Goal: Task Accomplishment & Management: Use online tool/utility

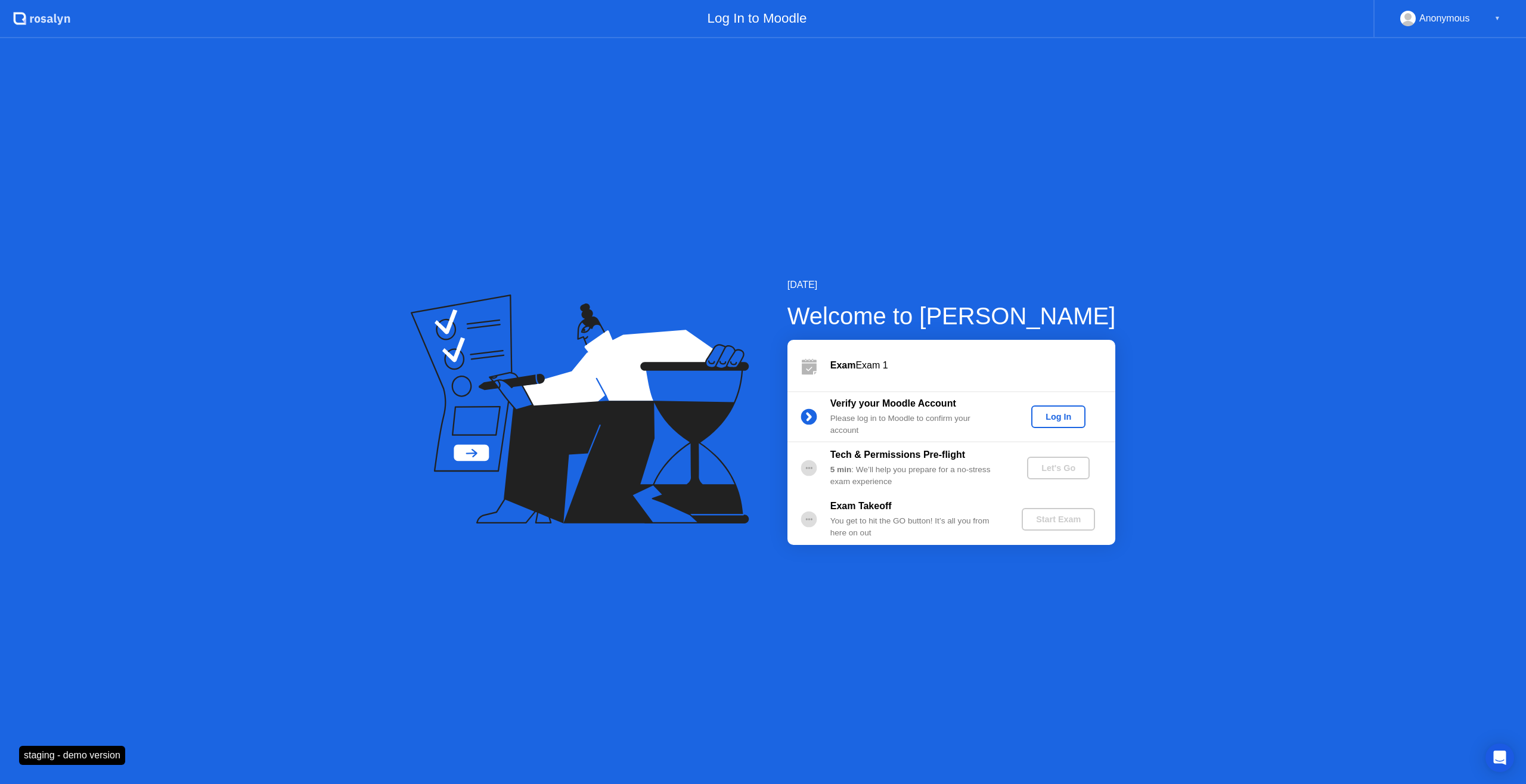
click at [1050, 419] on div "Log In" at bounding box center [1059, 417] width 45 height 10
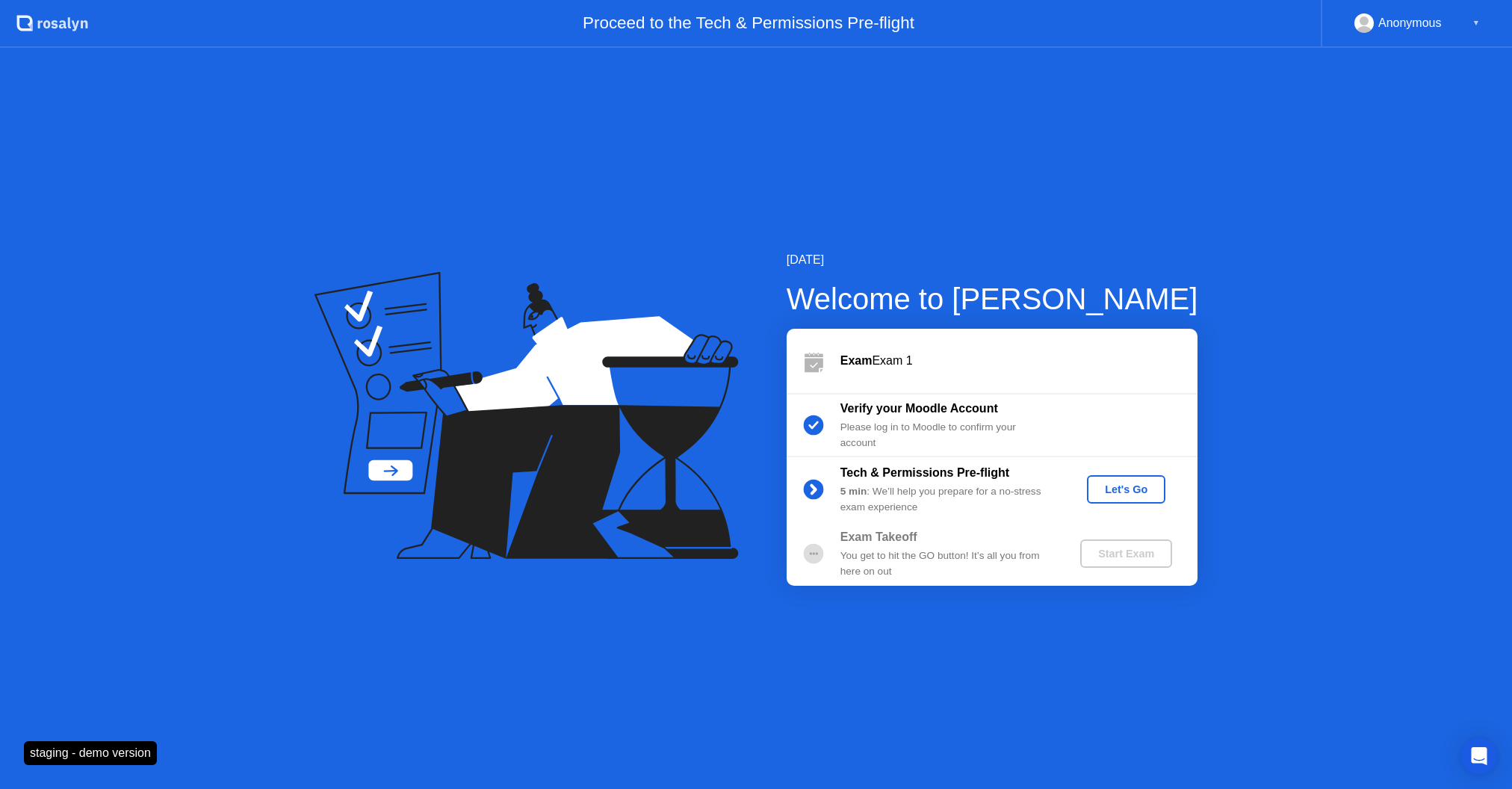
click at [1118, 493] on div "Let's Go" at bounding box center [1126, 489] width 67 height 12
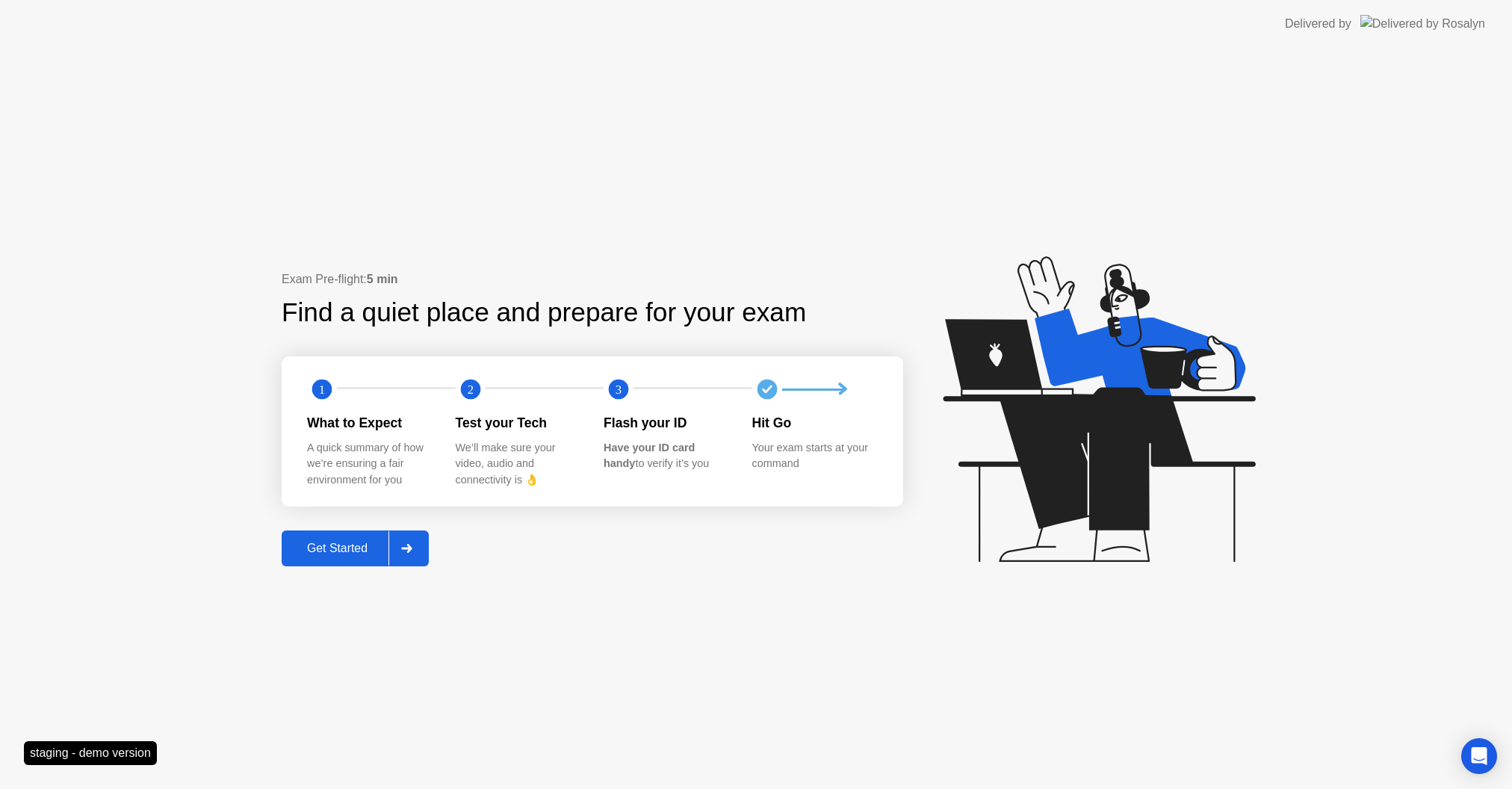
click at [332, 542] on div "Get Started" at bounding box center [337, 549] width 102 height 14
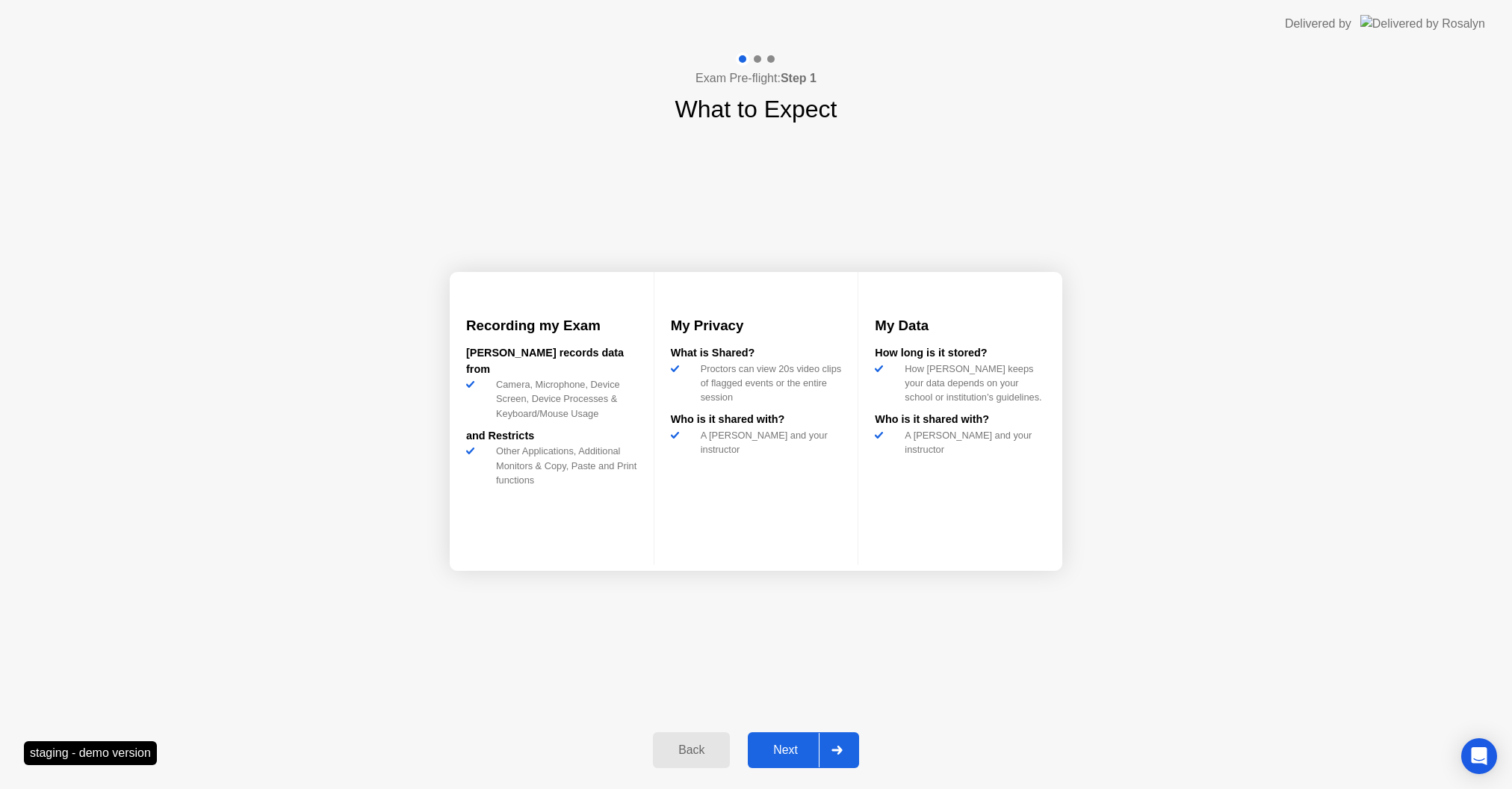
click at [778, 743] on div "Next" at bounding box center [785, 750] width 67 height 14
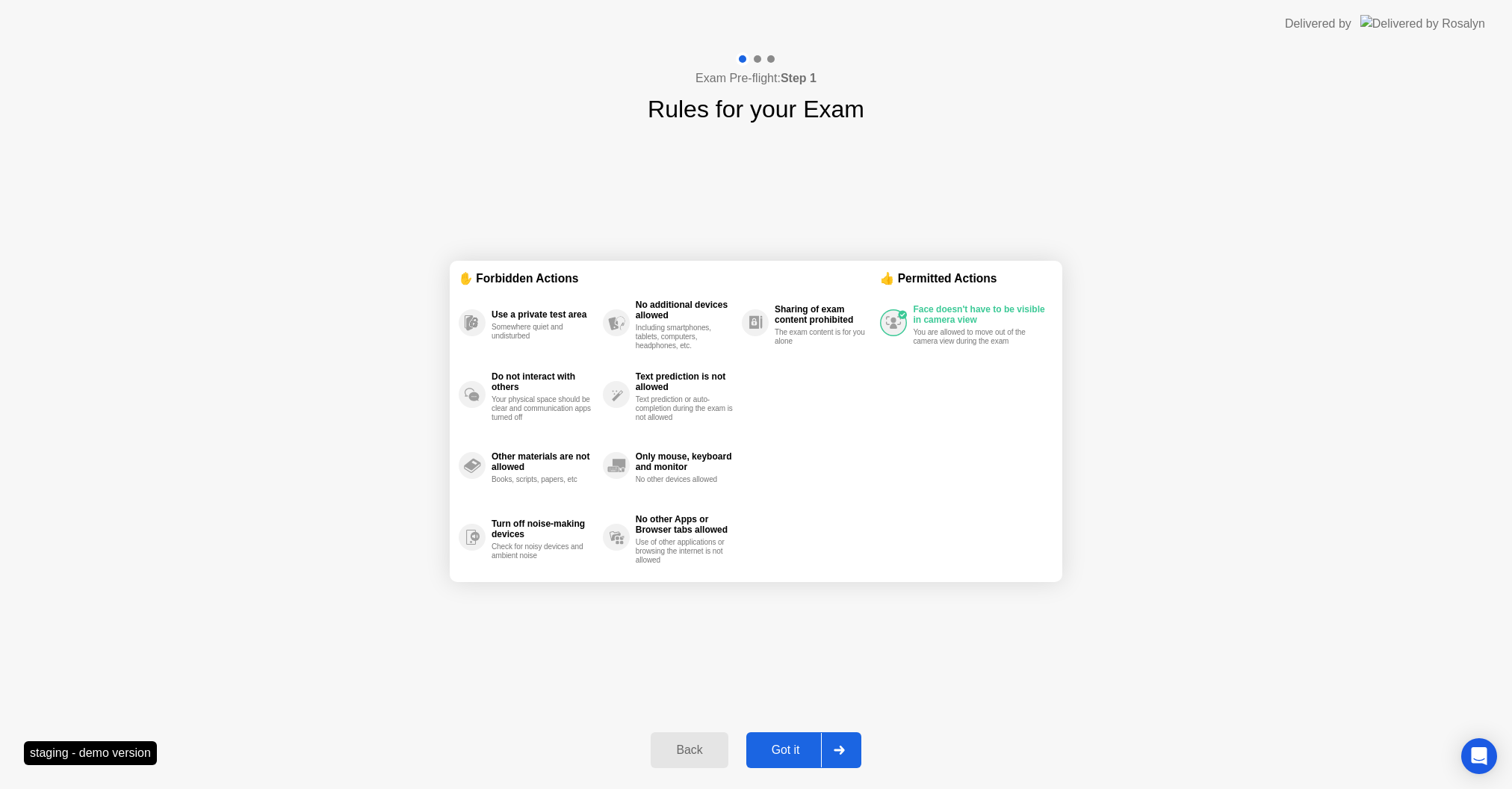
click at [778, 743] on div "Got it" at bounding box center [785, 750] width 70 height 14
select select "**********"
select select "*******"
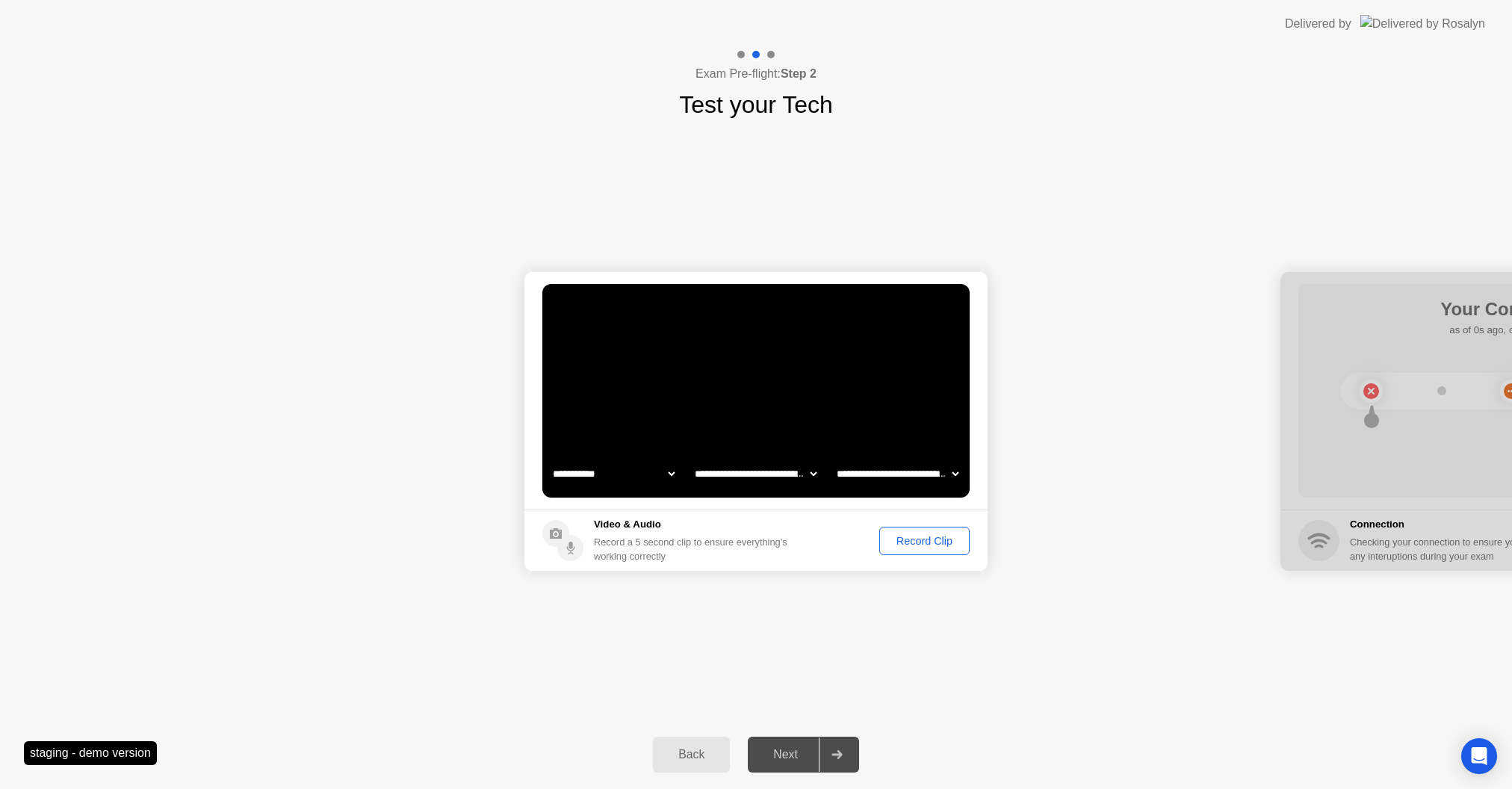
click at [895, 538] on div "Record Clip" at bounding box center [925, 541] width 80 height 12
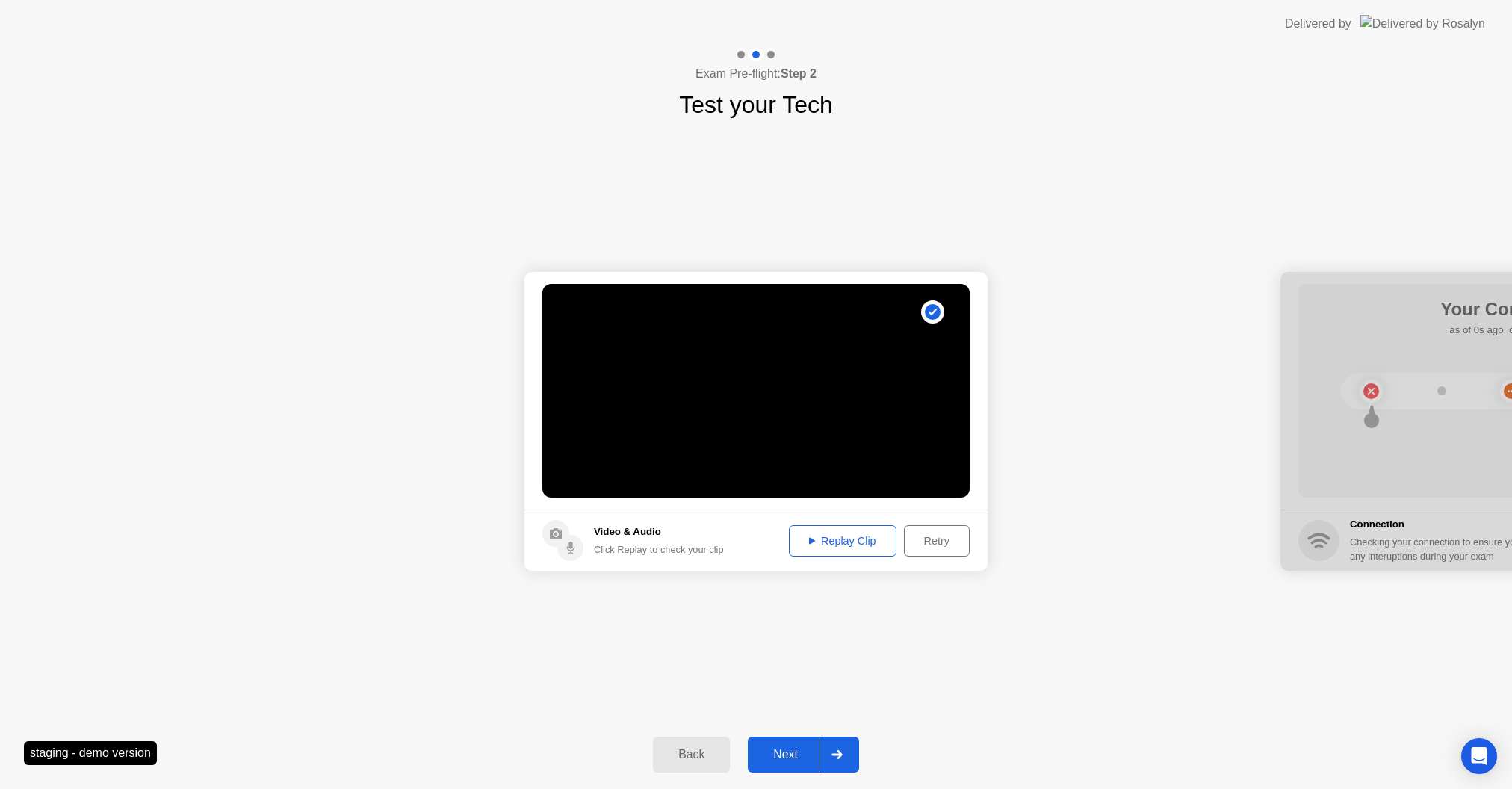
click at [791, 756] on div "Next" at bounding box center [785, 754] width 67 height 14
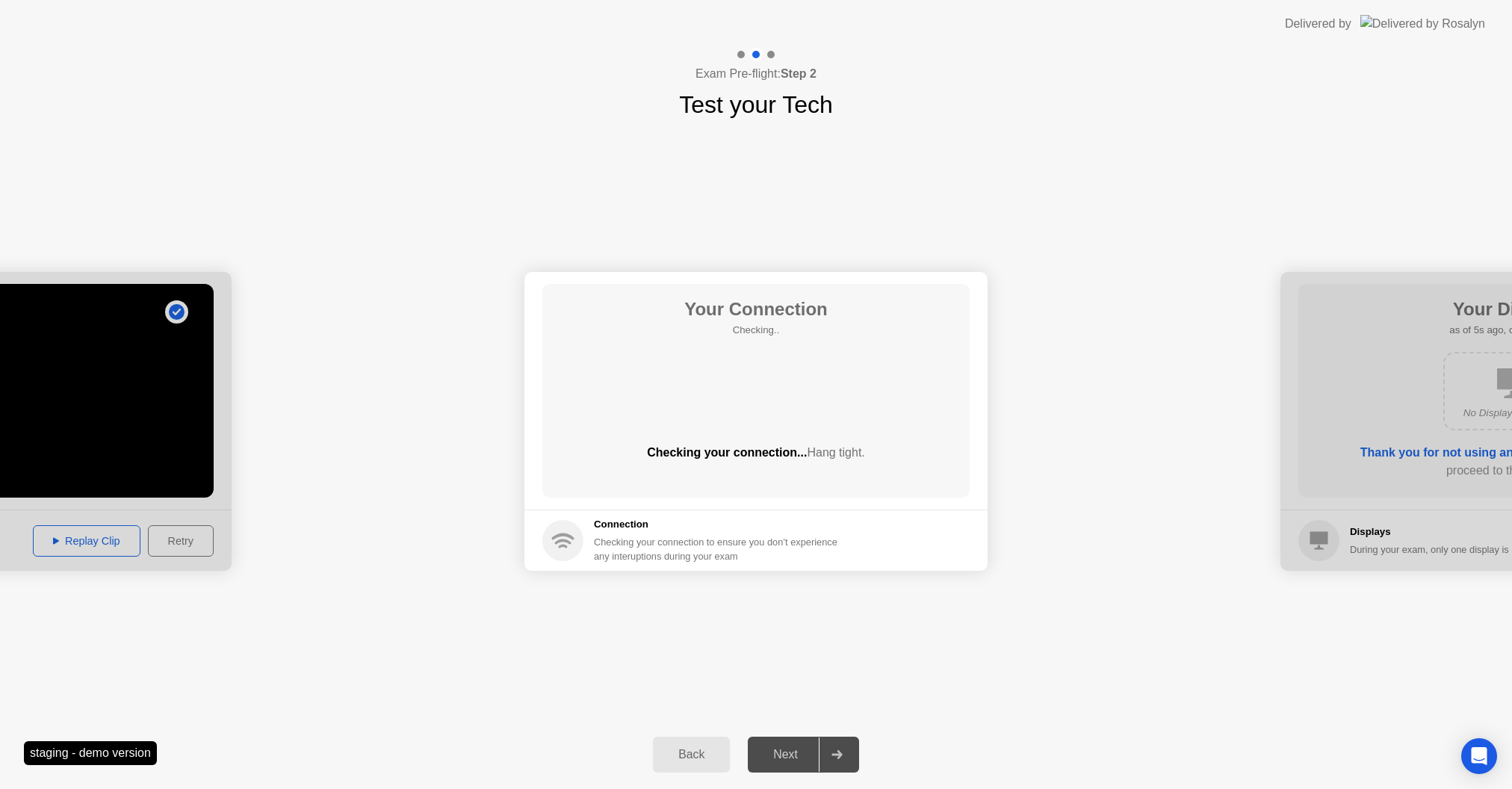
click at [791, 756] on div "Next" at bounding box center [785, 754] width 67 height 14
click at [787, 755] on div "Next" at bounding box center [785, 754] width 67 height 14
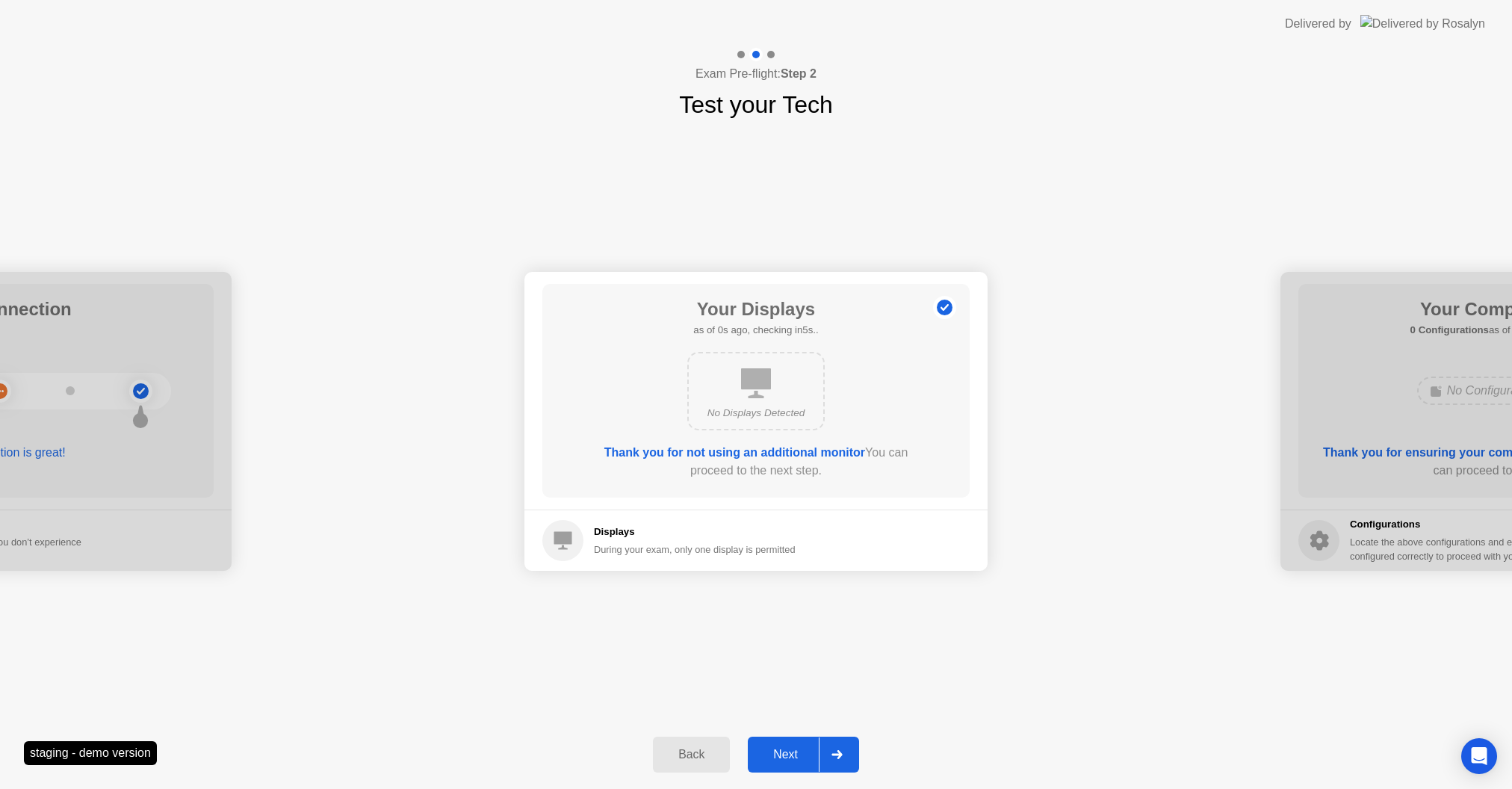
click at [787, 755] on div "Next" at bounding box center [785, 754] width 67 height 14
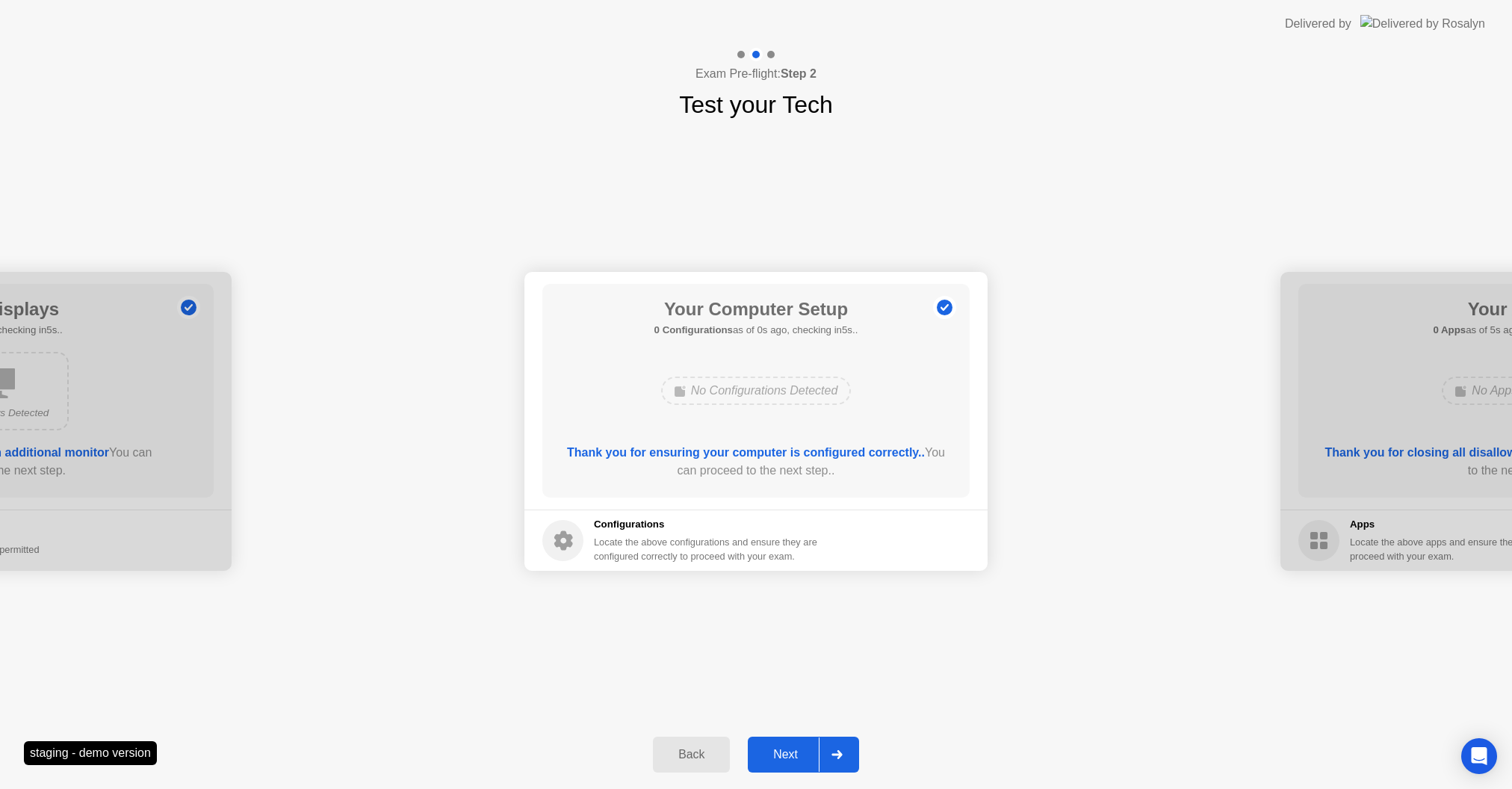
click at [787, 755] on div "Next" at bounding box center [785, 754] width 67 height 14
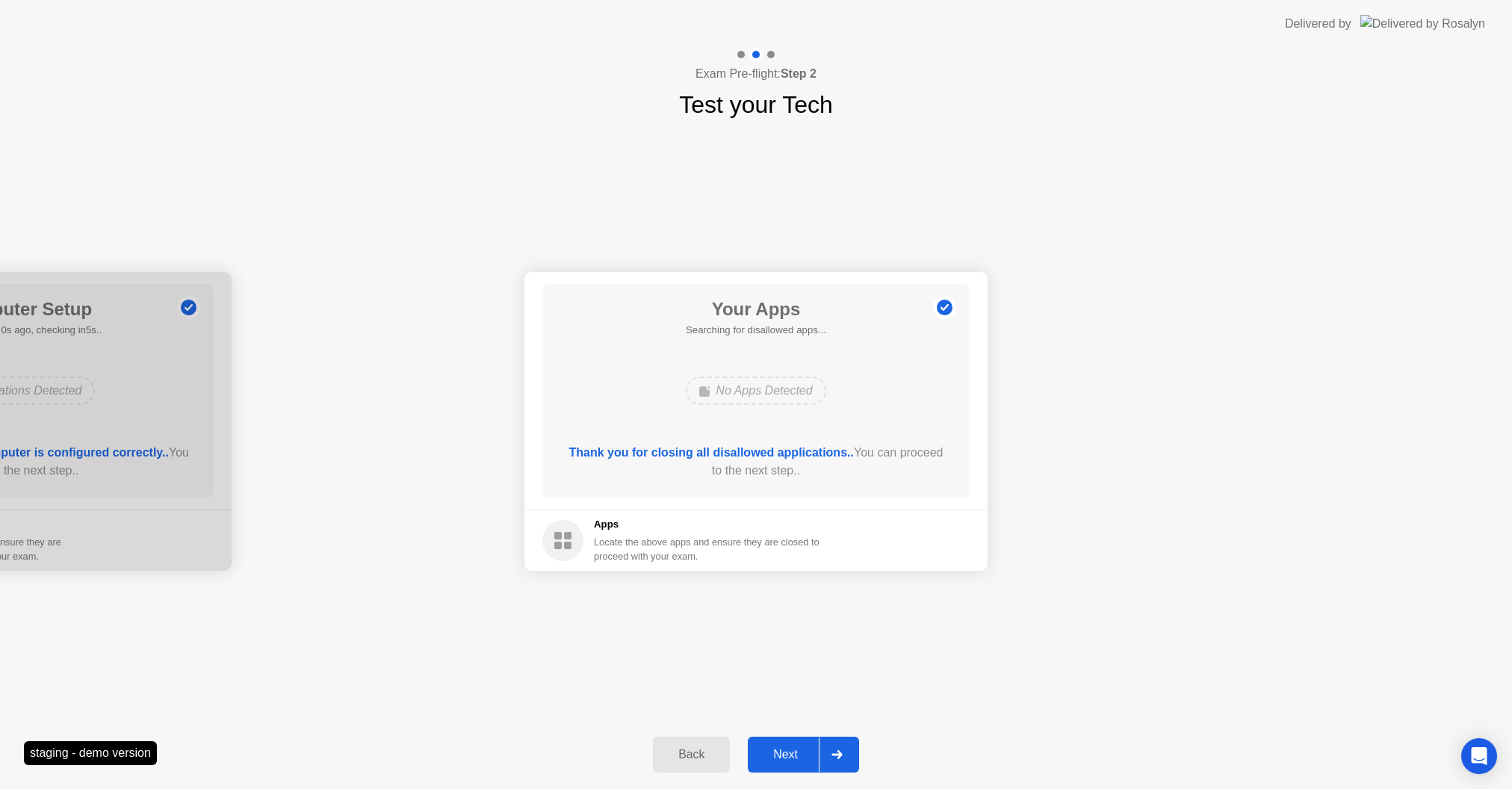
click at [787, 755] on div "Next" at bounding box center [785, 754] width 67 height 14
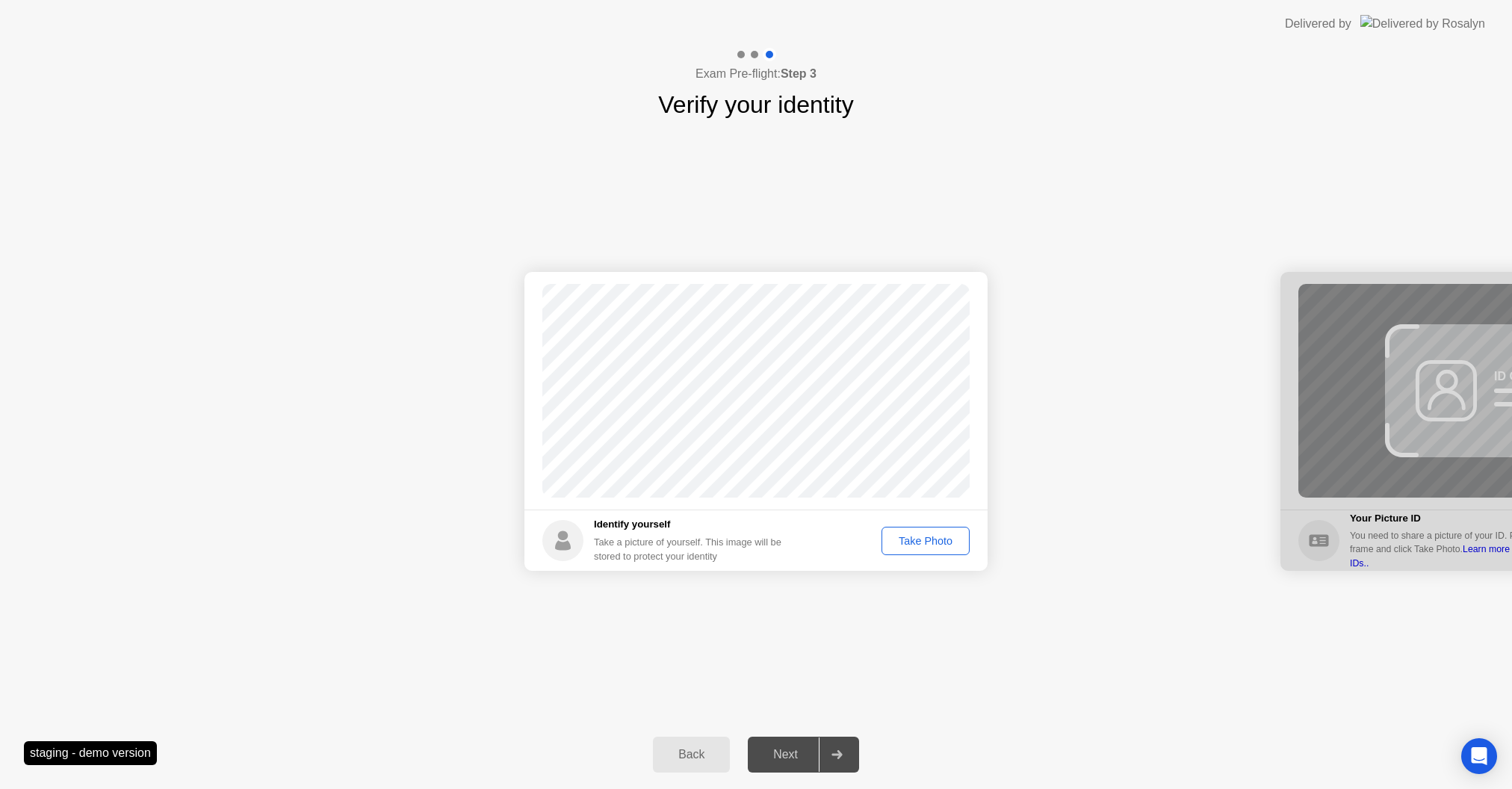
click at [897, 540] on div "Take Photo" at bounding box center [925, 541] width 78 height 12
click at [787, 751] on div "Next" at bounding box center [785, 754] width 67 height 14
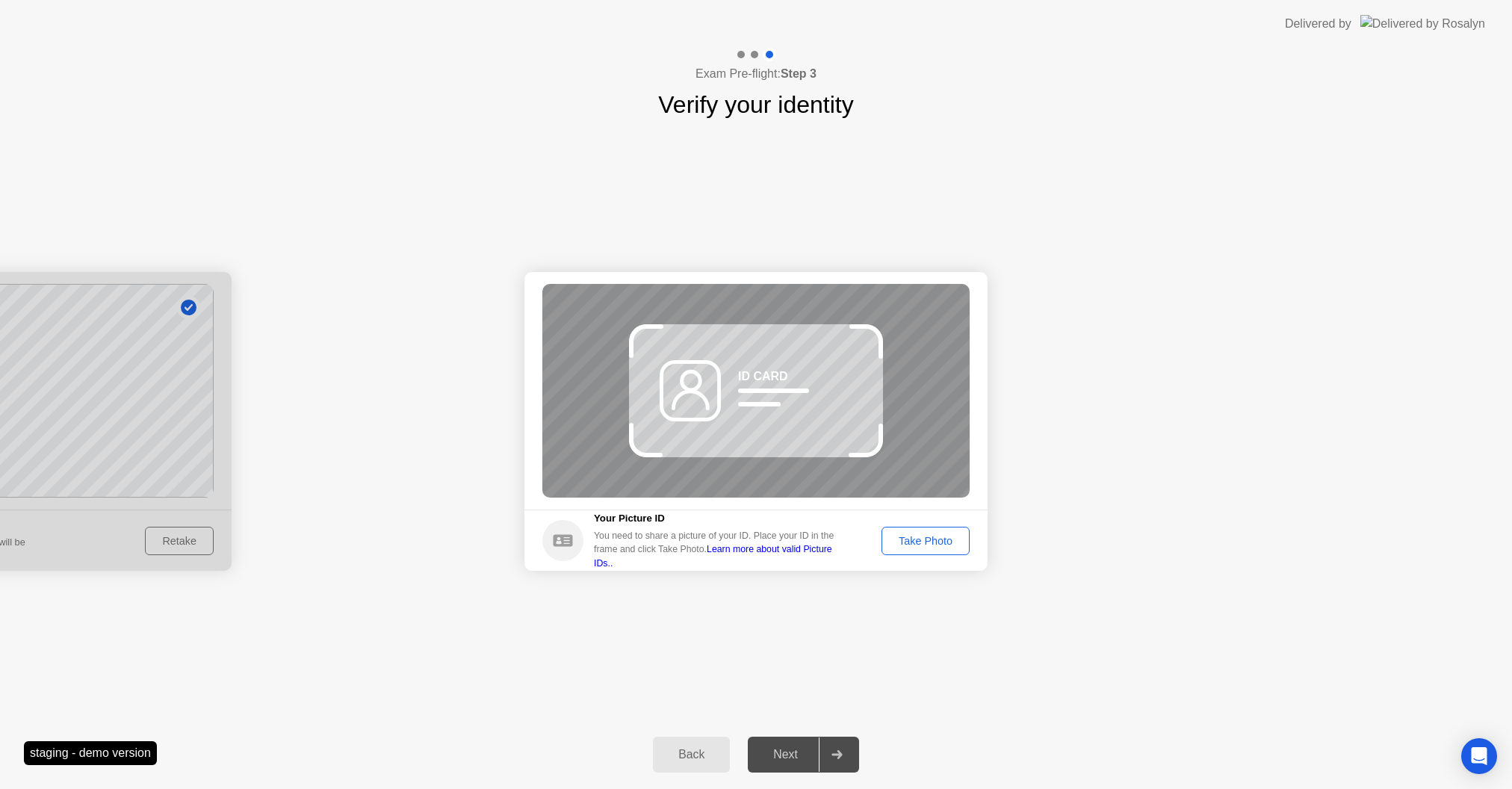
click at [918, 546] on div "Take Photo" at bounding box center [925, 541] width 78 height 12
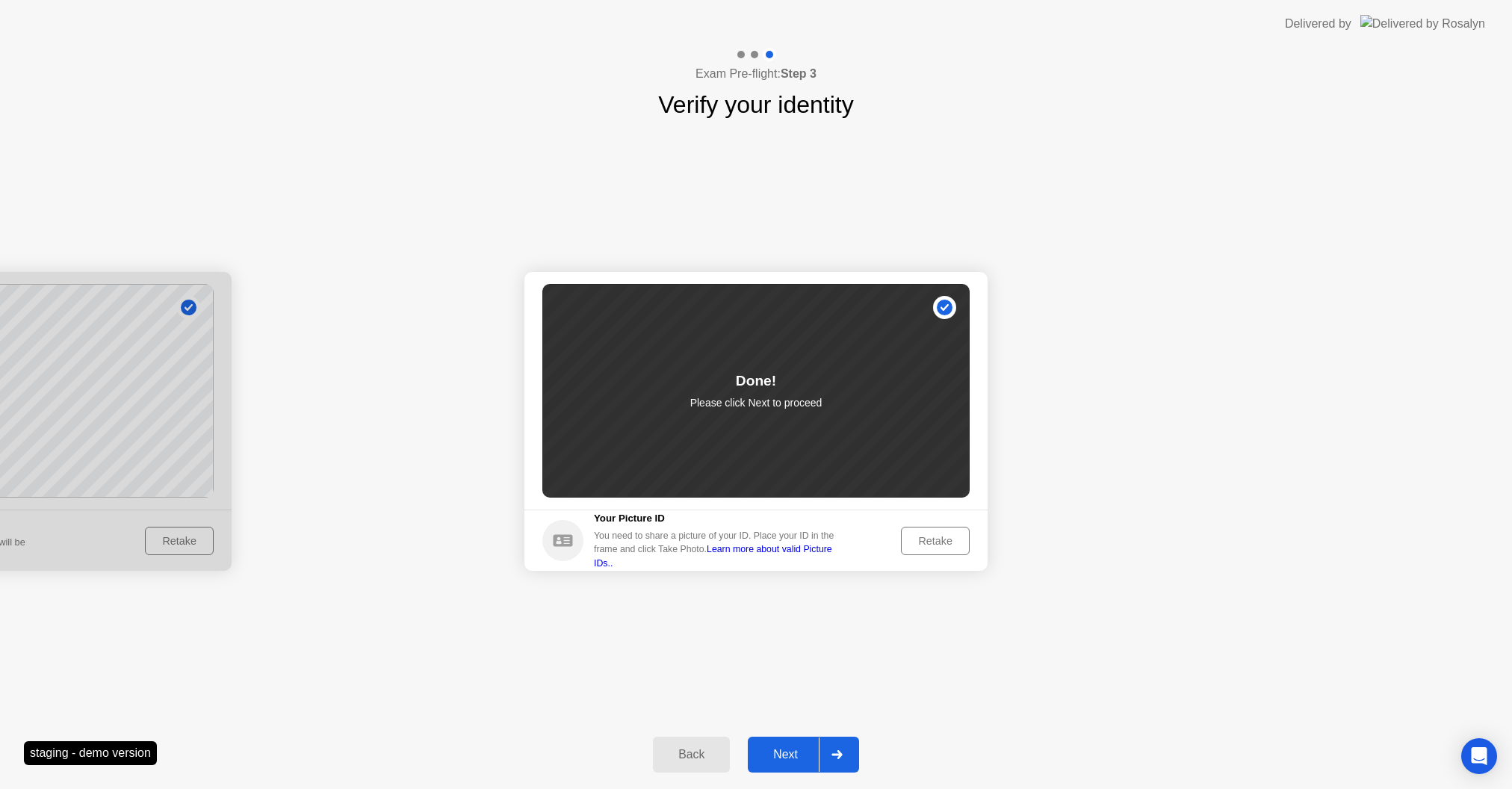
click at [789, 750] on div "Next" at bounding box center [785, 754] width 67 height 14
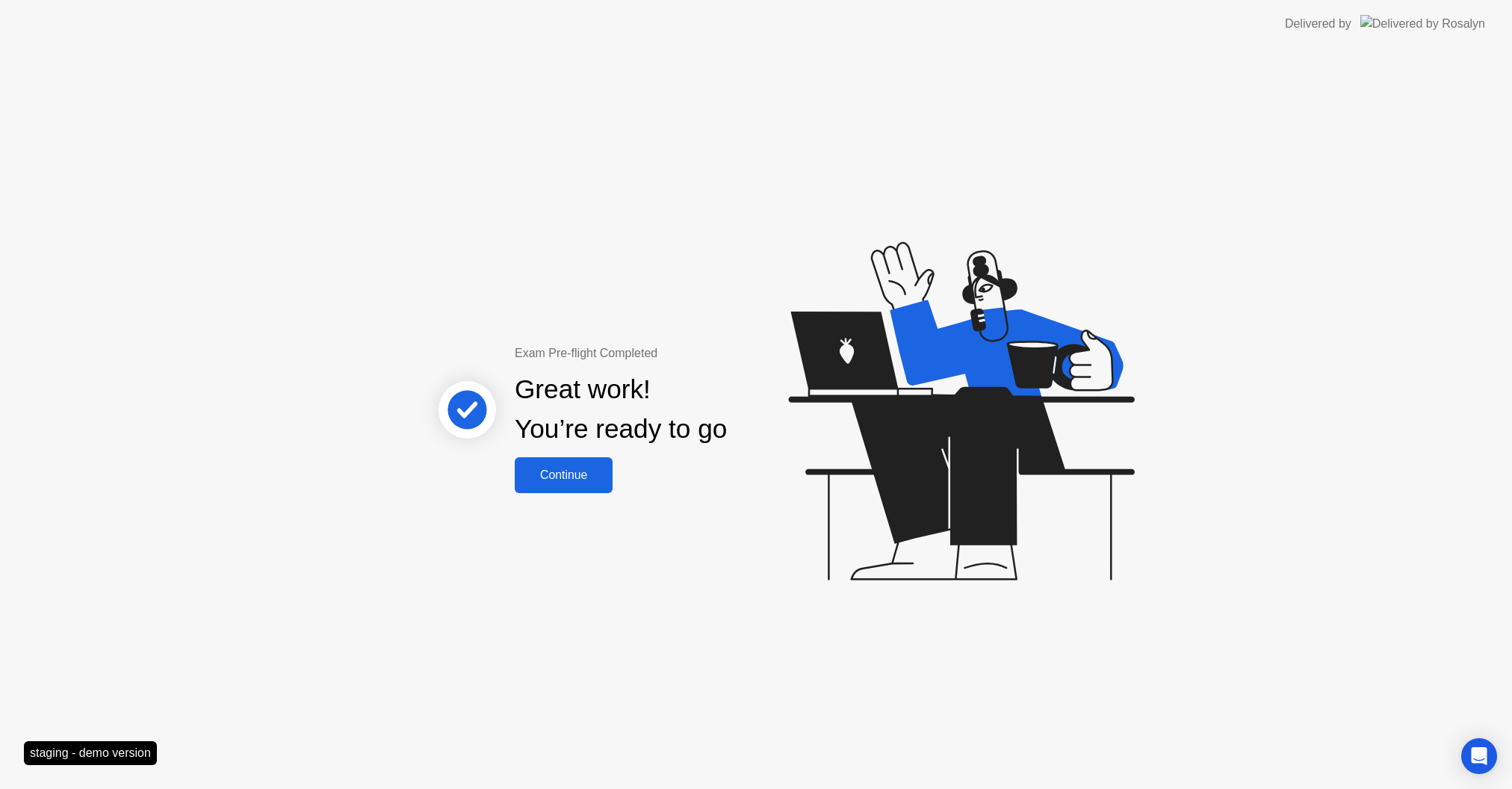
click at [584, 479] on div "Continue" at bounding box center [564, 475] width 89 height 14
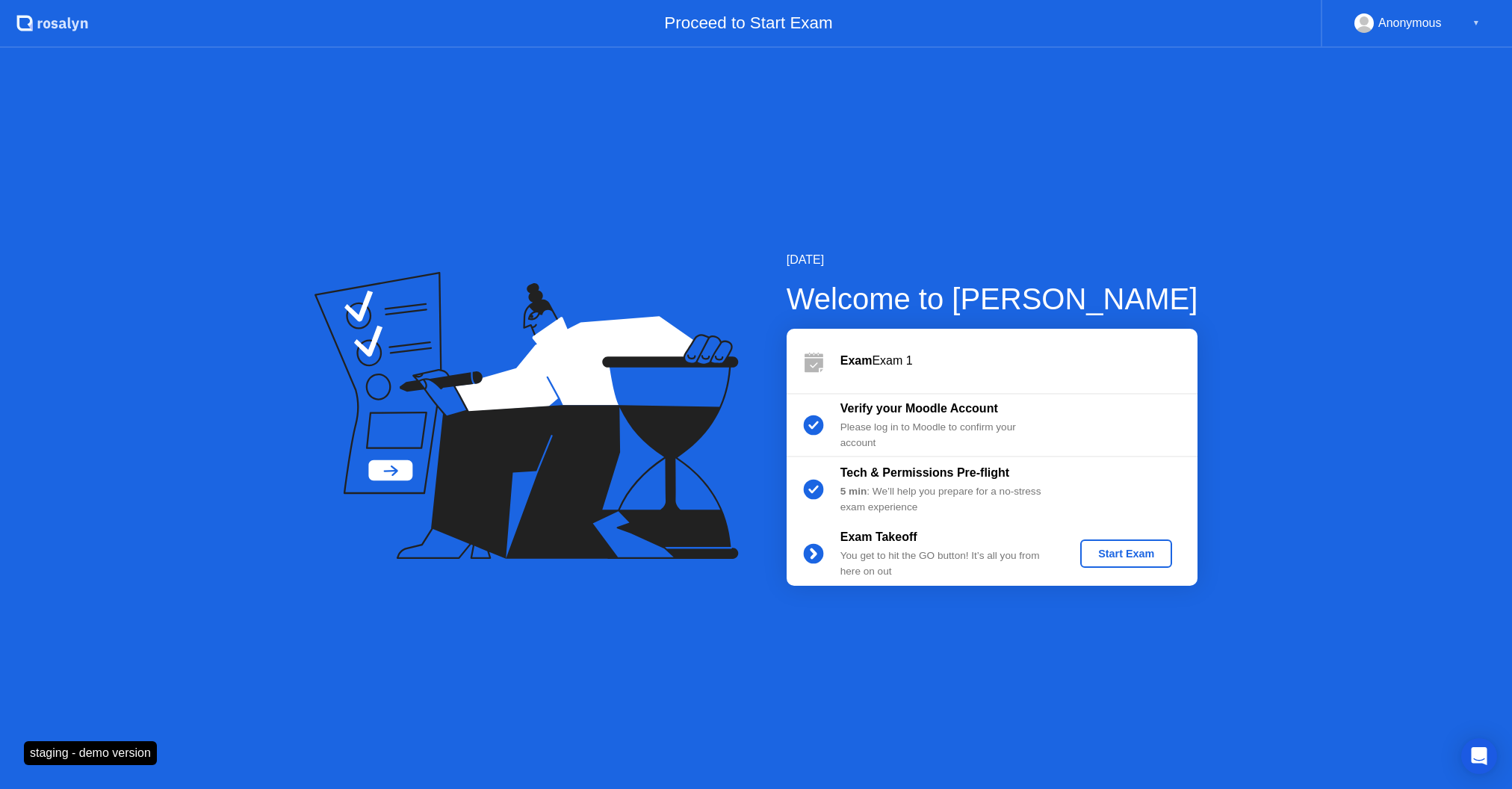
click at [1107, 547] on div "Start Exam" at bounding box center [1126, 553] width 80 height 12
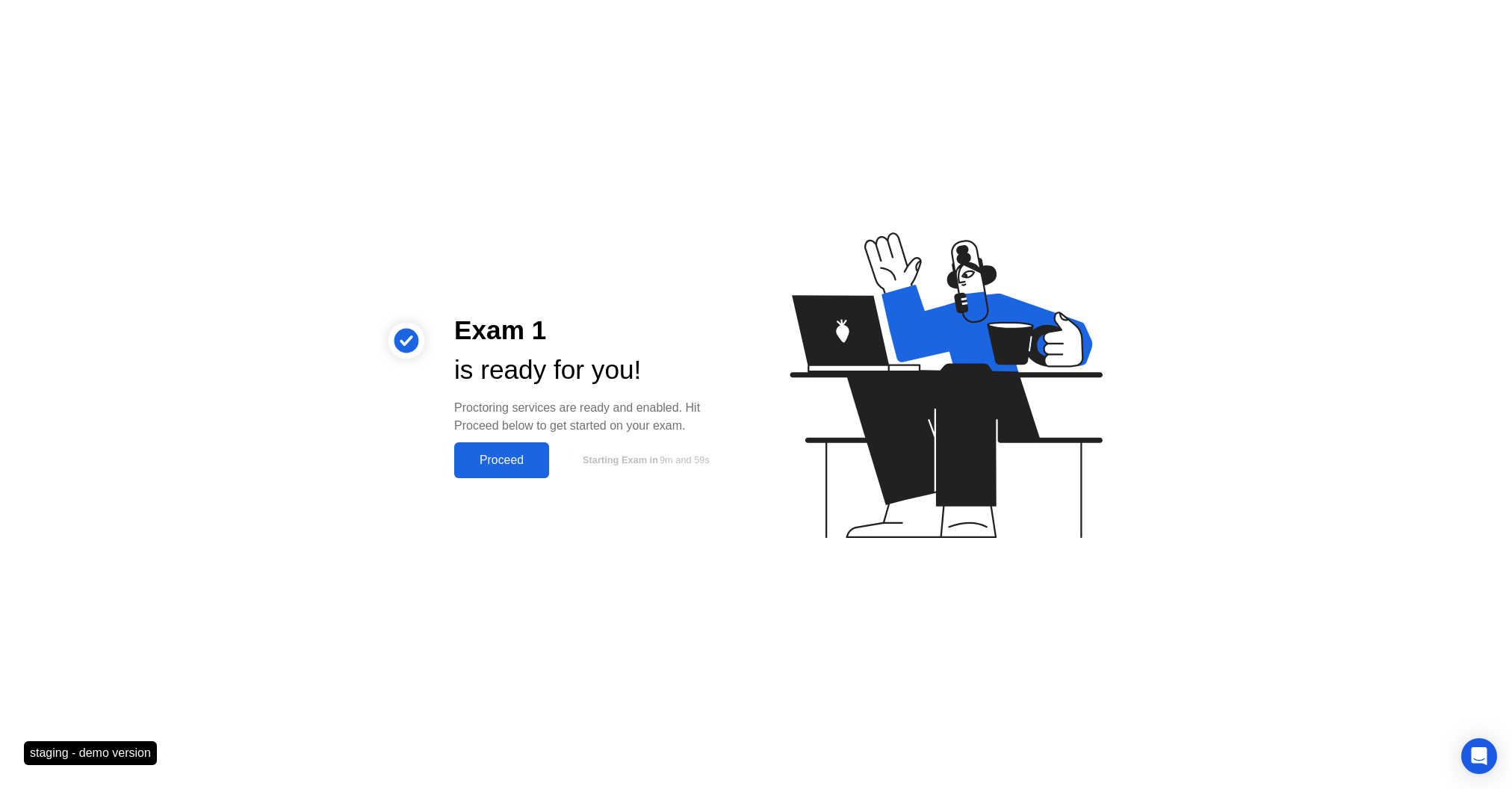
click at [518, 459] on div "Proceed" at bounding box center [502, 460] width 86 height 14
